Goal: Check status: Check status

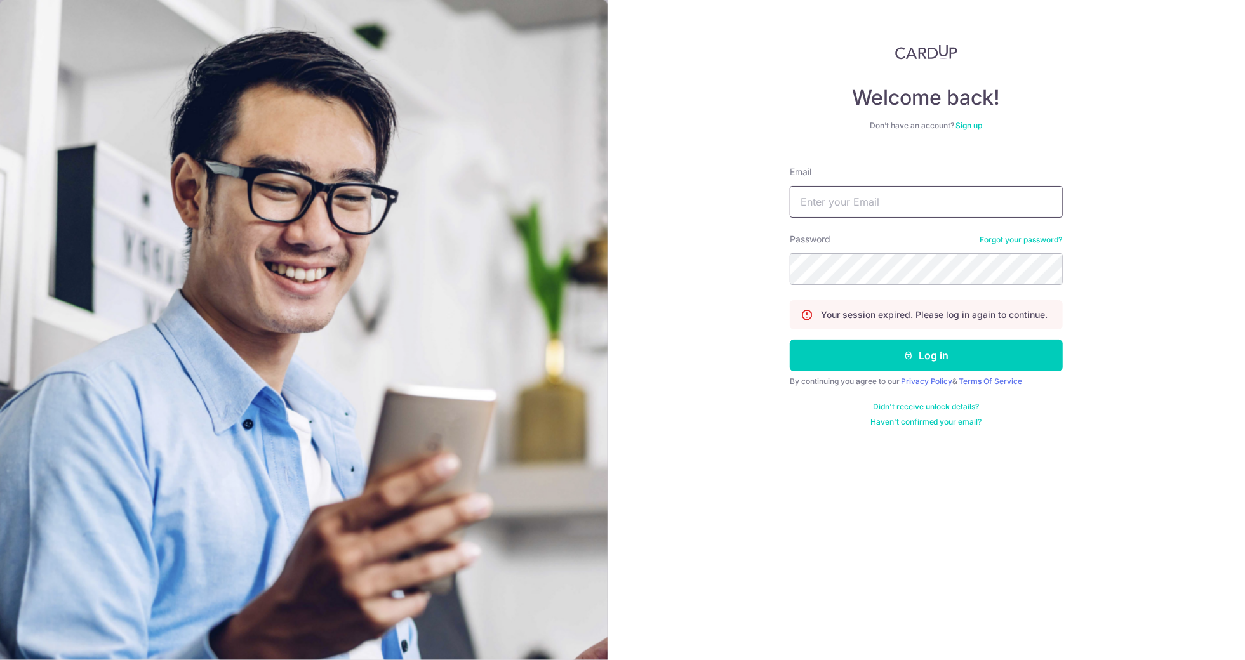
type input "[EMAIL_ADDRESS][DOMAIN_NAME]"
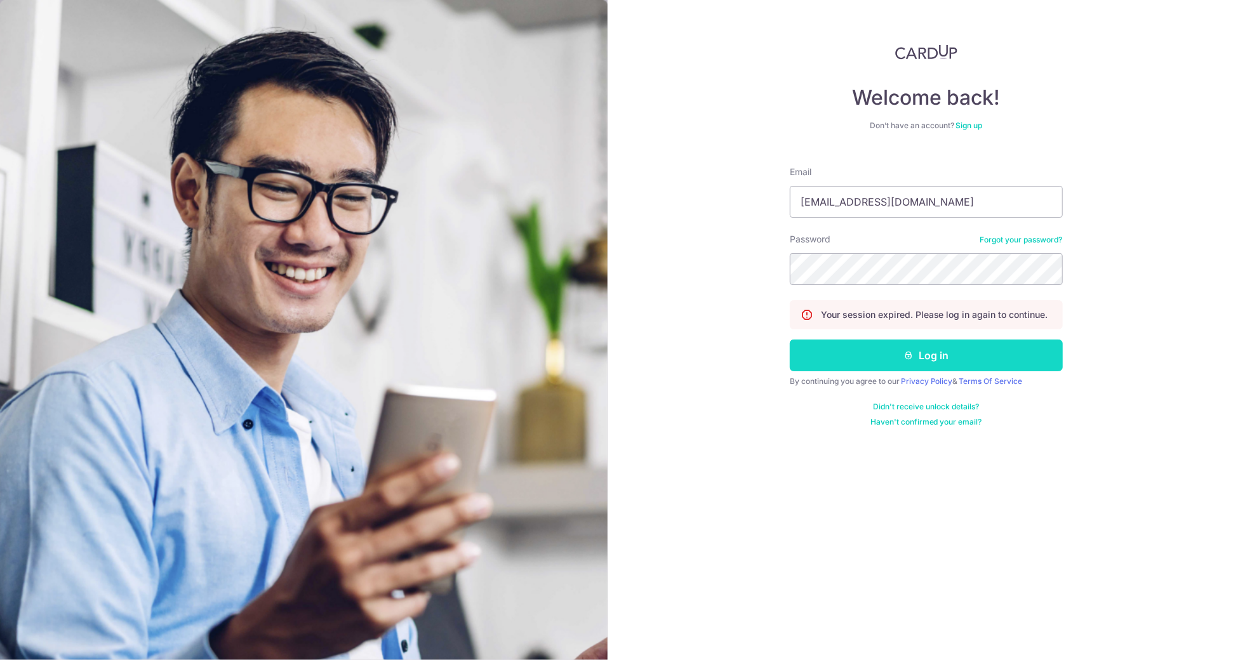
click at [872, 354] on button "Log in" at bounding box center [926, 356] width 273 height 32
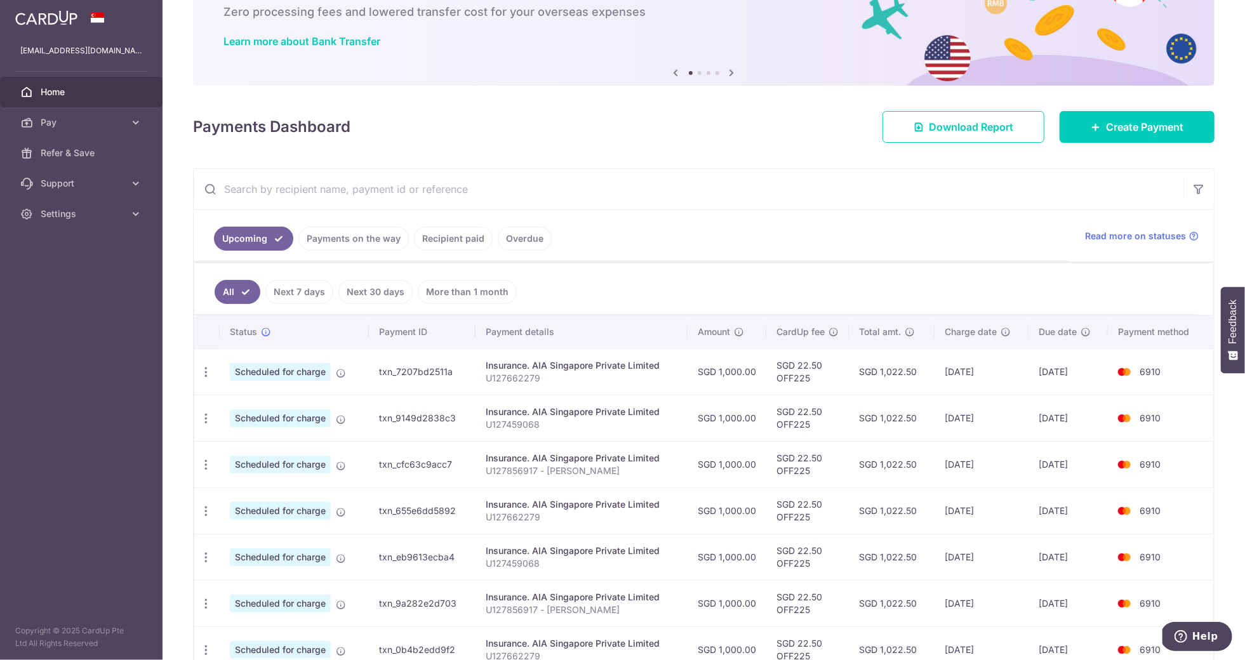
scroll to position [95, 0]
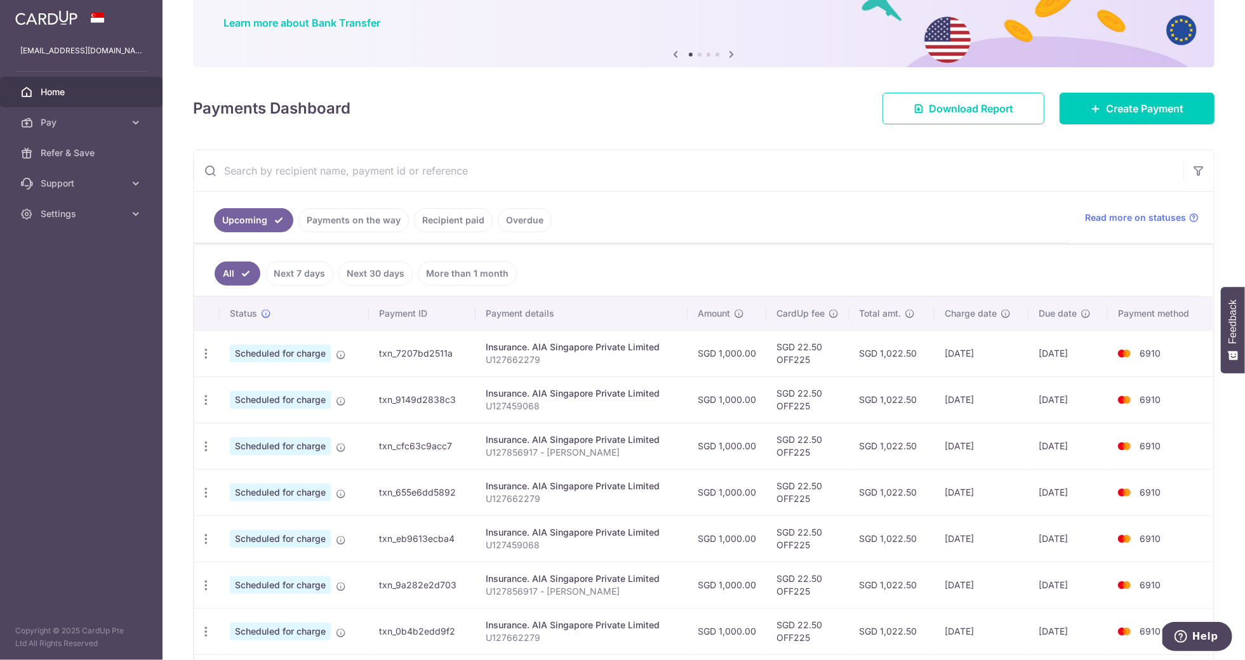
click at [292, 283] on link "Next 7 days" at bounding box center [299, 274] width 68 height 24
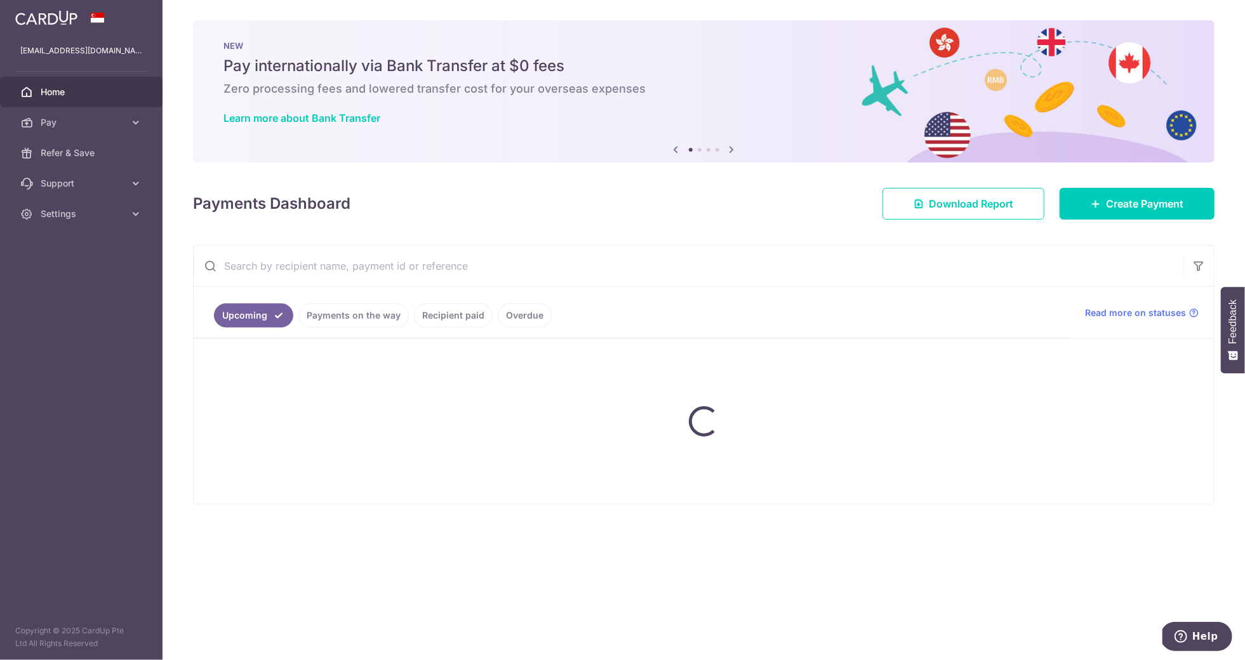
scroll to position [0, 0]
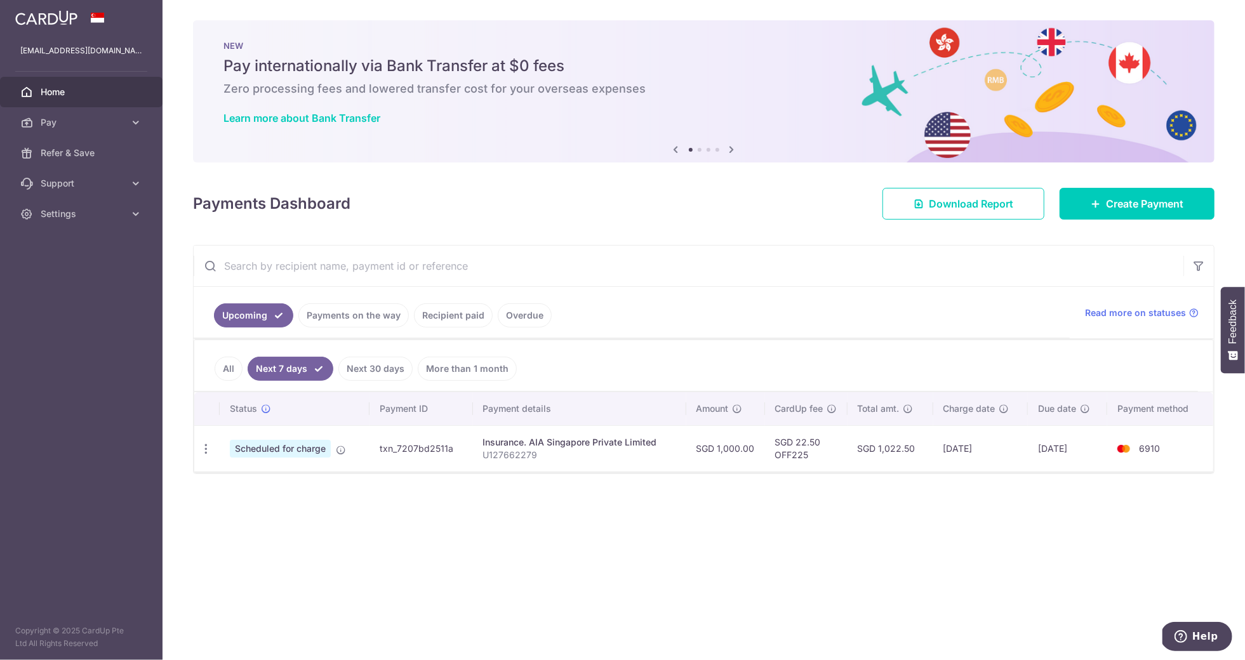
click at [342, 315] on link "Payments on the way" at bounding box center [353, 315] width 110 height 24
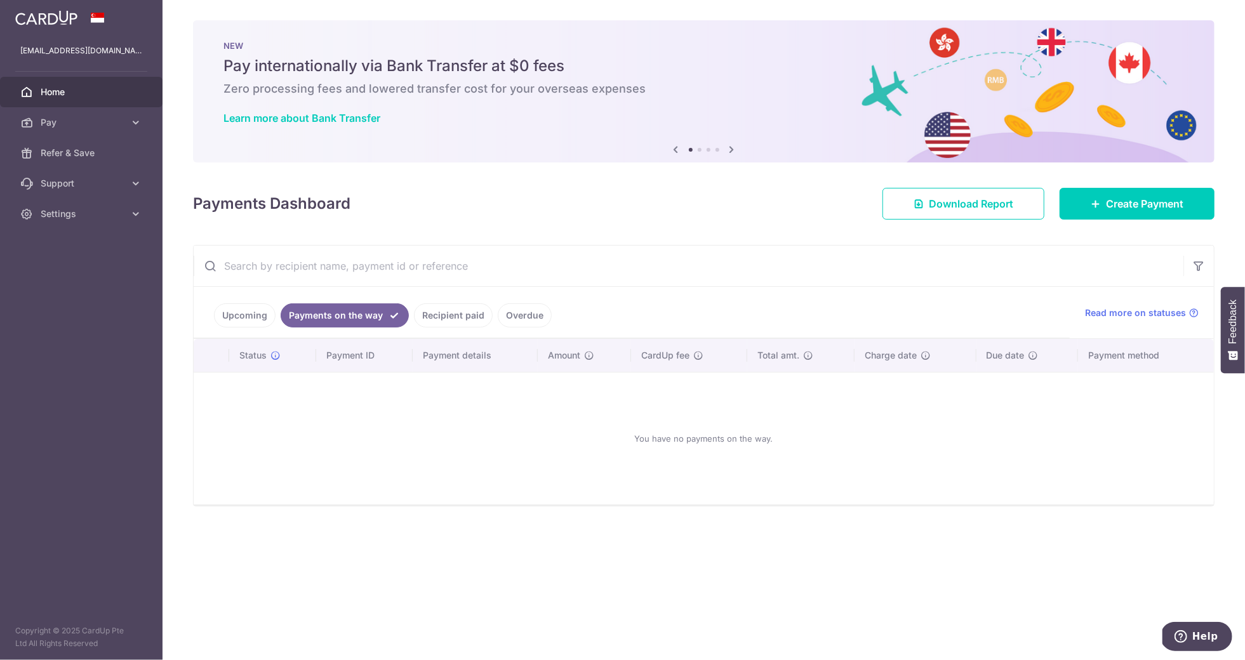
click at [446, 316] on link "Recipient paid" at bounding box center [453, 315] width 79 height 24
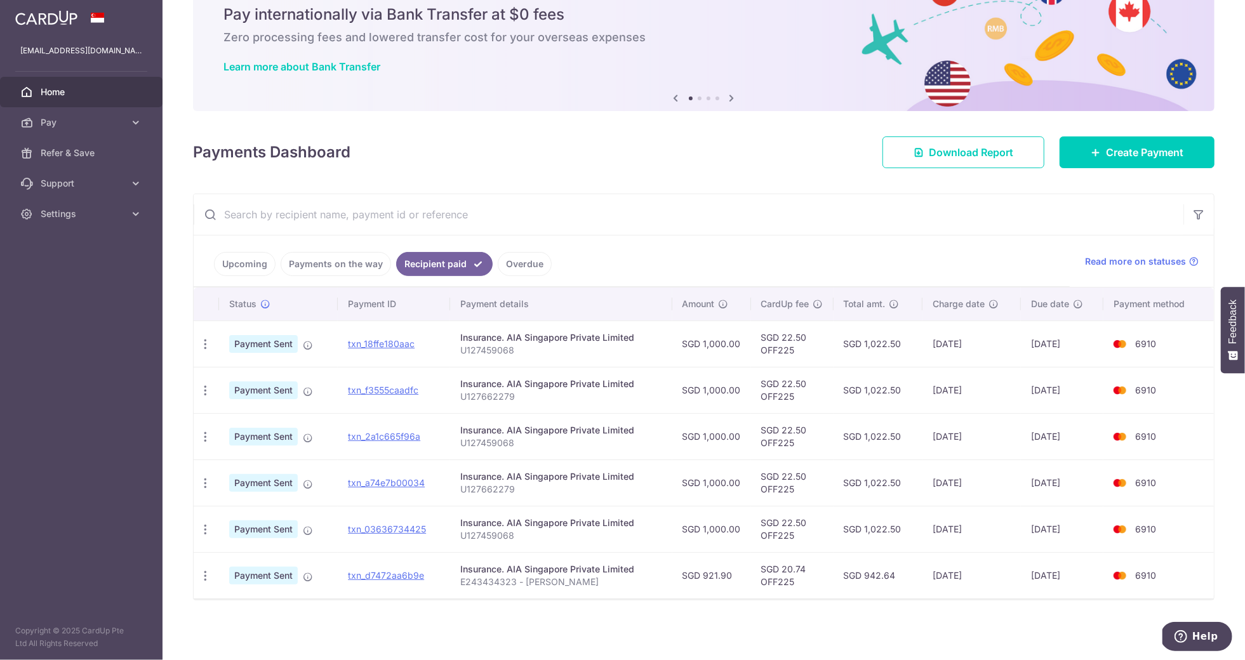
scroll to position [55, 0]
click at [272, 262] on link "Upcoming" at bounding box center [245, 264] width 62 height 24
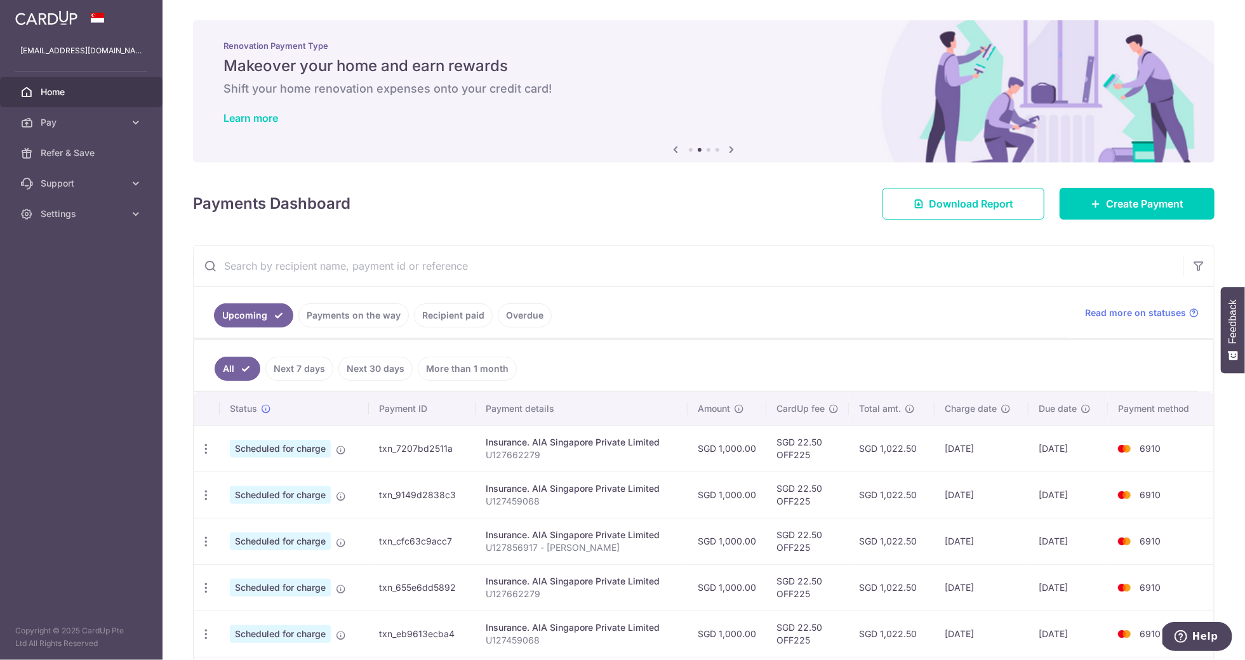
click at [107, 89] on span "Home" at bounding box center [83, 92] width 84 height 13
